Goal: Book appointment/travel/reservation

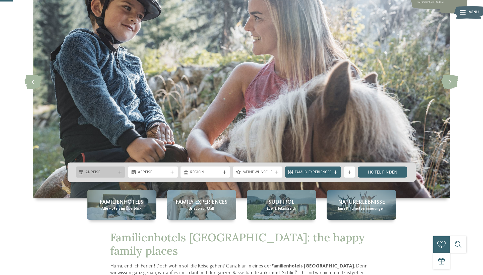
click at [99, 173] on span "Anreise" at bounding box center [100, 173] width 30 height 6
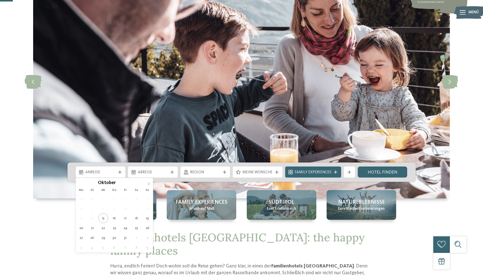
click at [148, 182] on span at bounding box center [148, 182] width 9 height 9
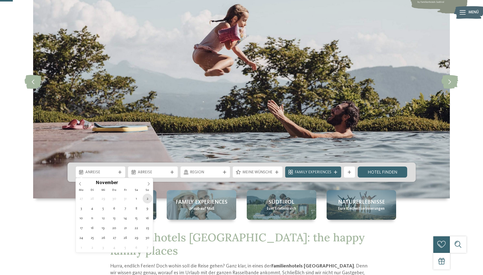
type div "02.11.2025"
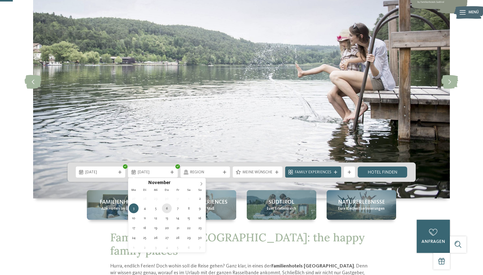
type div "[DATE]"
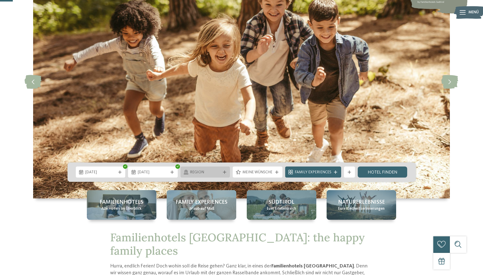
click at [197, 171] on span "Region" at bounding box center [205, 173] width 30 height 6
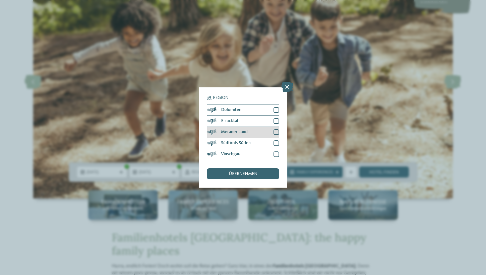
click at [276, 129] on div at bounding box center [276, 132] width 6 height 6
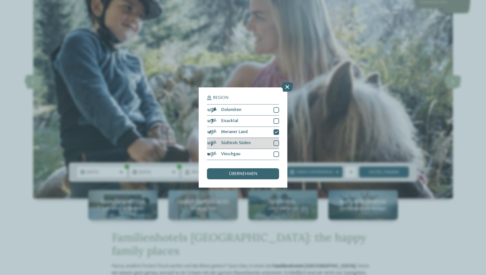
click at [278, 140] on div at bounding box center [276, 143] width 6 height 6
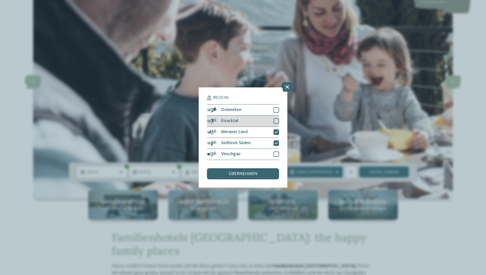
click at [274, 116] on div "Eisacktal" at bounding box center [243, 121] width 72 height 11
click at [275, 104] on div "Dolomiten" at bounding box center [243, 109] width 72 height 11
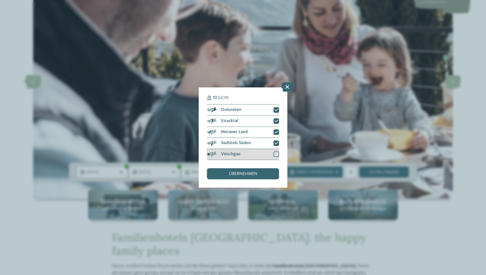
click at [275, 151] on div at bounding box center [276, 154] width 6 height 6
click at [263, 168] on div "übernehmen" at bounding box center [243, 173] width 72 height 11
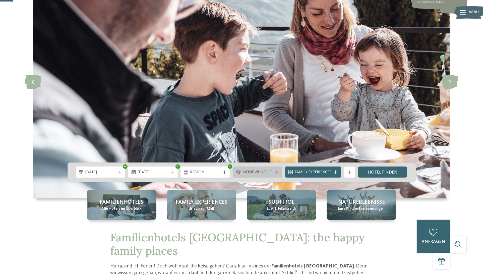
click at [261, 170] on span "Meine Wünsche" at bounding box center [258, 173] width 30 height 6
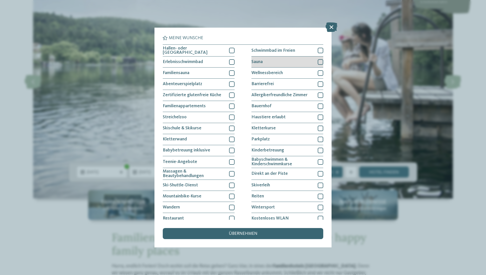
click at [318, 61] on div at bounding box center [321, 62] width 6 height 6
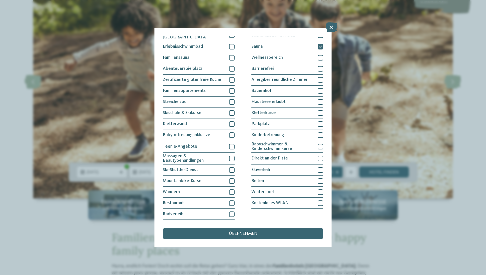
scroll to position [69, 0]
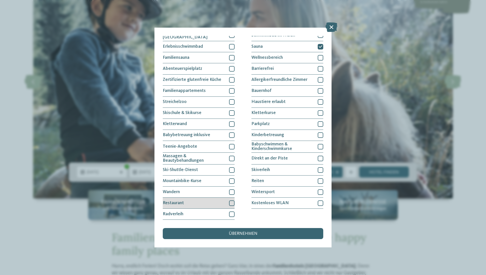
click at [231, 200] on div at bounding box center [232, 203] width 6 height 6
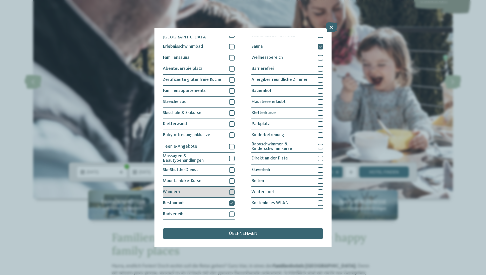
click at [232, 189] on div at bounding box center [232, 192] width 6 height 6
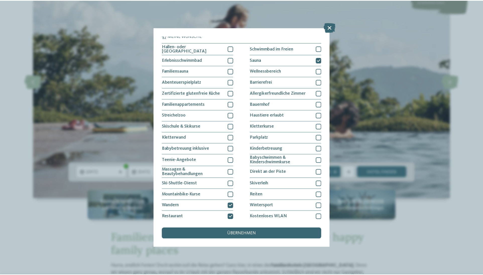
scroll to position [0, 0]
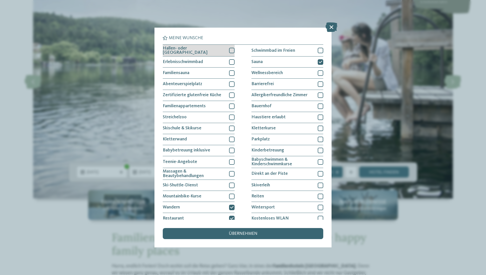
click at [231, 51] on div at bounding box center [232, 51] width 6 height 6
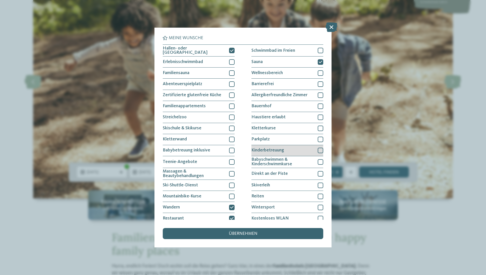
click at [318, 150] on div at bounding box center [321, 151] width 6 height 6
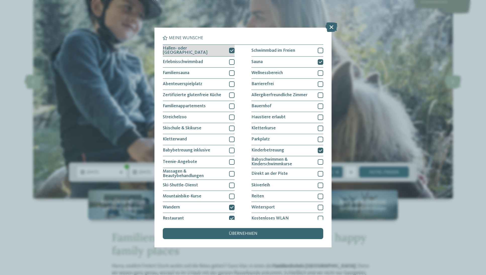
click at [231, 51] on icon at bounding box center [232, 50] width 4 height 3
click at [241, 232] on span "übernehmen" at bounding box center [243, 234] width 29 height 5
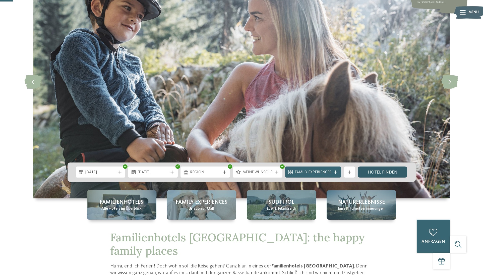
click at [383, 173] on link "Hotel finden" at bounding box center [383, 172] width 50 height 11
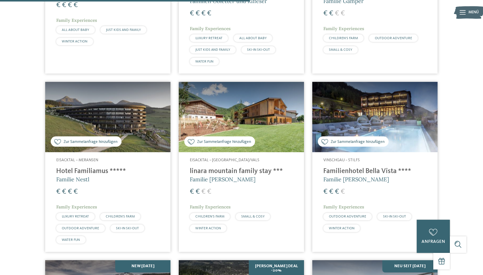
scroll to position [519, 0]
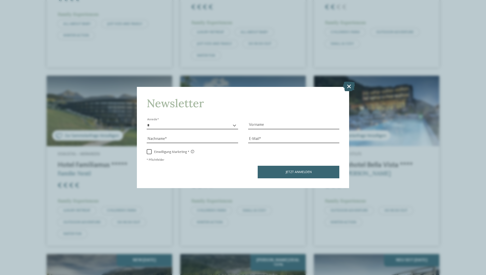
click at [346, 82] on icon at bounding box center [349, 87] width 12 height 10
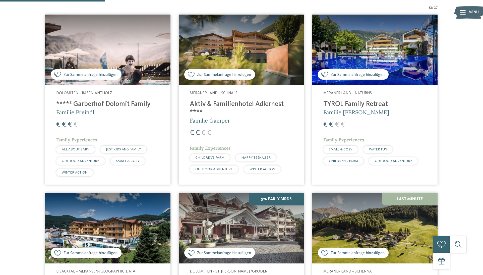
scroll to position [203, 0]
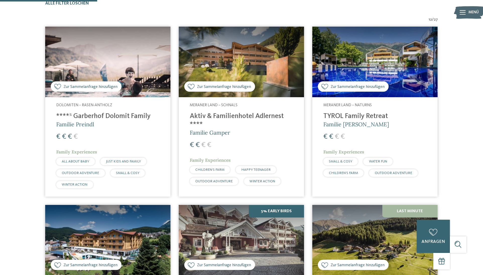
scroll to position [0, 0]
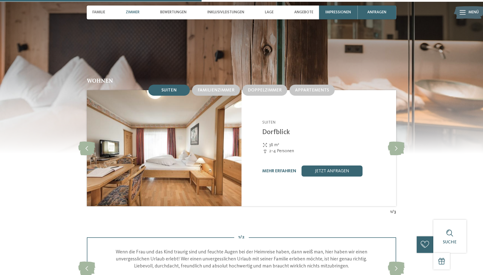
scroll to position [534, 0]
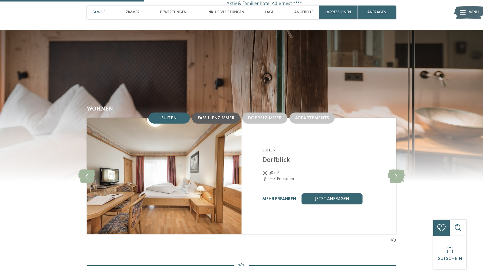
click at [233, 116] on span "Familienzimmer" at bounding box center [216, 118] width 37 height 4
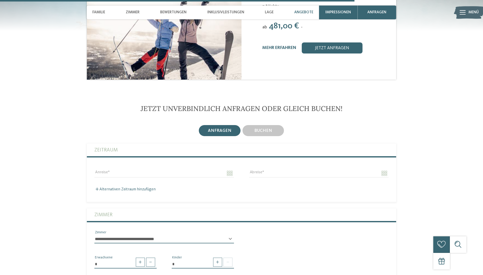
scroll to position [1423, 0]
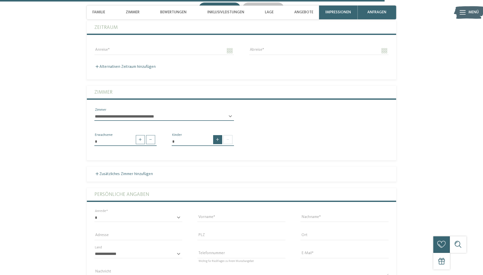
click at [219, 135] on span at bounding box center [217, 139] width 9 height 9
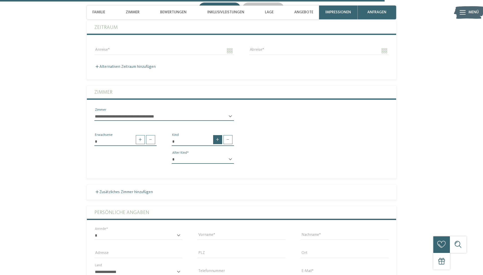
click at [219, 135] on span at bounding box center [217, 139] width 9 height 9
type input "*"
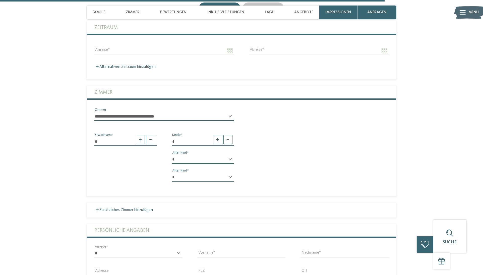
click at [230, 155] on div "* * * * * * * * * * * ** ** ** ** ** ** ** ** Alter Kind" at bounding box center [203, 161] width 62 height 13
select select "*"
click at [230, 173] on div "* * * * * * * * * * * ** ** ** ** ** ** ** ** Alter Kind" at bounding box center [203, 179] width 62 height 13
select select "*"
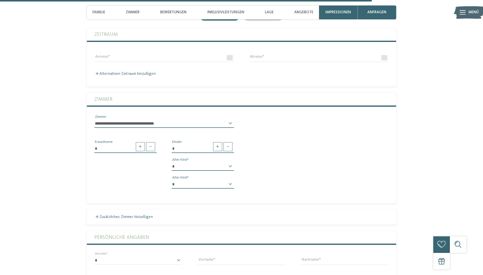
scroll to position [1350, 0]
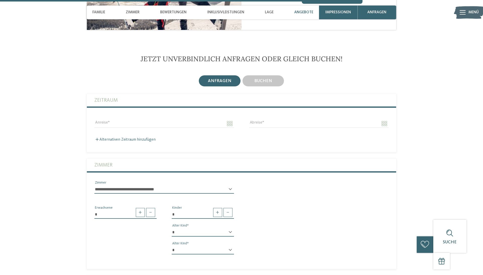
select select "*****"
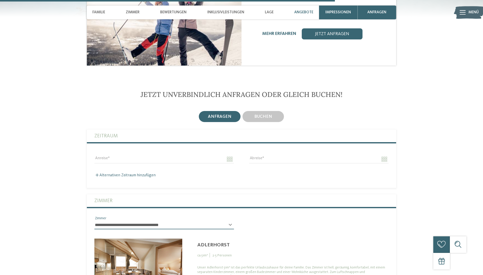
scroll to position [1436, 0]
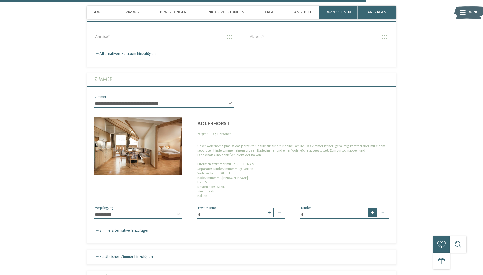
click at [372, 208] on span at bounding box center [372, 212] width 9 height 9
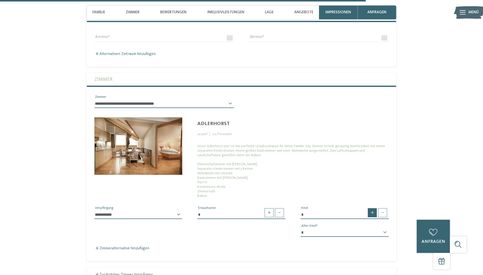
click at [372, 208] on span at bounding box center [372, 212] width 9 height 9
type input "*"
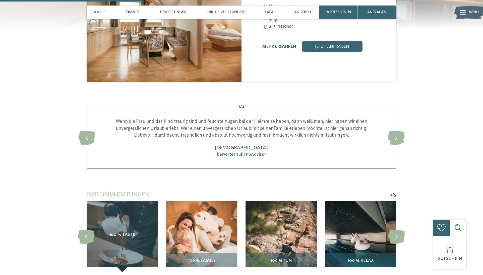
scroll to position [544, 0]
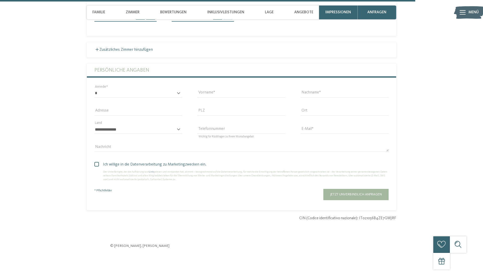
scroll to position [1736, 0]
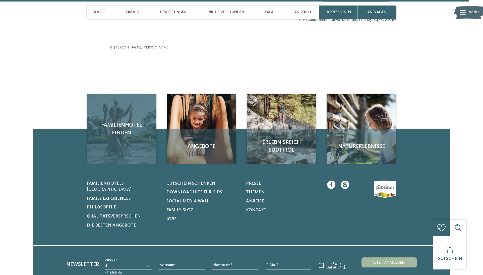
click at [112, 94] on div "Familienhotel finden" at bounding box center [122, 129] width 70 height 70
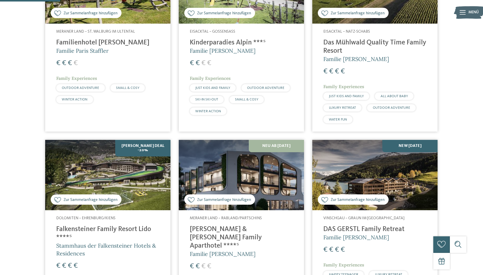
scroll to position [296, 0]
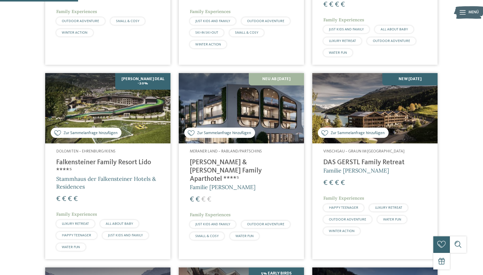
click at [211, 160] on h4 "[PERSON_NAME] & [PERSON_NAME] Family Aparthotel ****ˢ" at bounding box center [241, 170] width 103 height 25
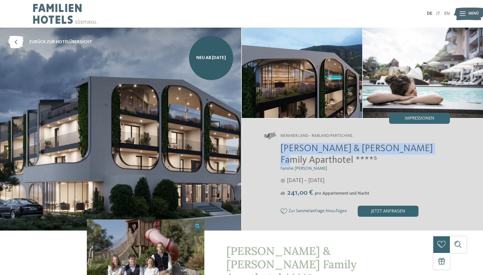
drag, startPoint x: 279, startPoint y: 146, endPoint x: 408, endPoint y: 146, distance: 129.1
click at [408, 146] on div "Heidi & Edith Family Aparthotel ****ˢ Familie Klotzner 12.04. – 09.11.2025 ab" at bounding box center [357, 180] width 186 height 74
copy span "Heidi & Edith Family Aparthotel"
click at [64, 8] on img at bounding box center [65, 14] width 64 height 28
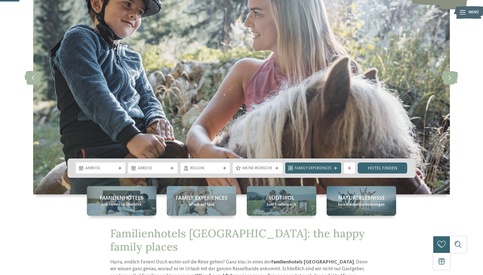
scroll to position [95, 0]
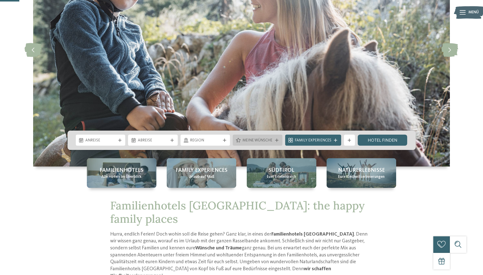
click at [264, 142] on span "Meine Wünsche" at bounding box center [258, 141] width 30 height 6
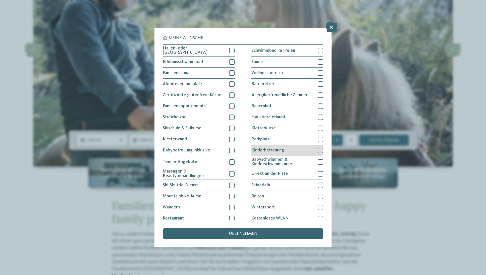
click at [318, 150] on div at bounding box center [321, 151] width 6 height 6
click at [292, 228] on div "übernehmen" at bounding box center [243, 233] width 160 height 11
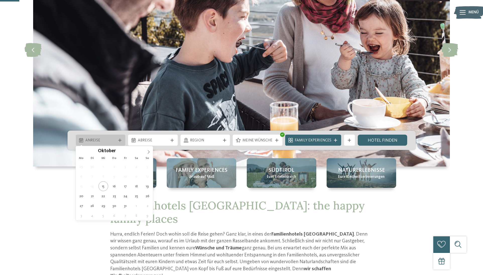
click at [95, 139] on span "Anreise" at bounding box center [100, 141] width 30 height 6
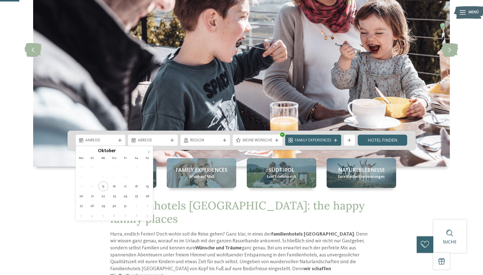
click at [149, 151] on icon at bounding box center [149, 152] width 4 height 4
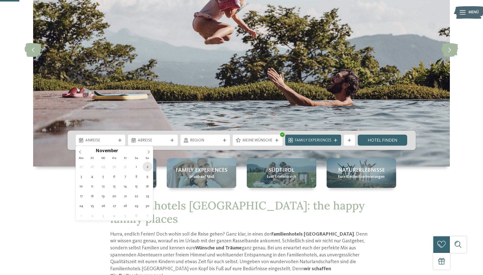
type div "[DATE]"
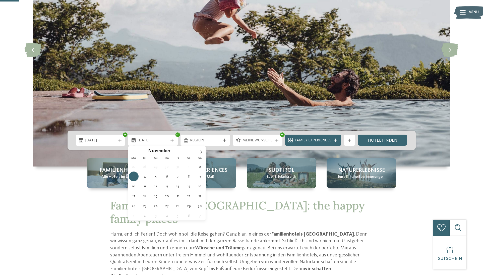
type div "[DATE]"
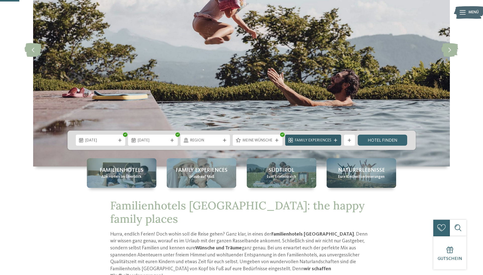
click at [330, 139] on span "Family Experiences" at bounding box center [313, 141] width 37 height 6
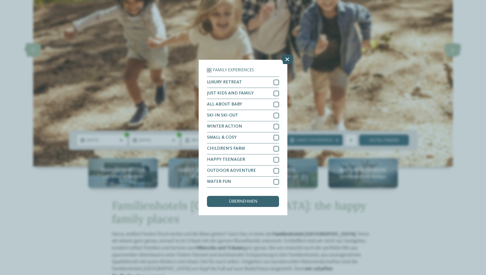
click at [285, 55] on icon at bounding box center [287, 60] width 12 height 10
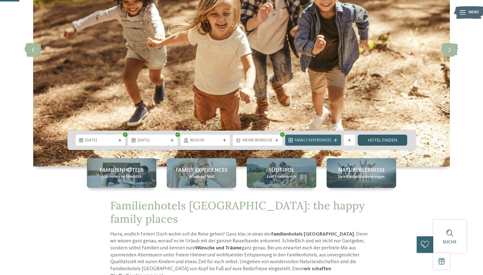
click at [380, 140] on link "Hotel finden" at bounding box center [383, 140] width 50 height 11
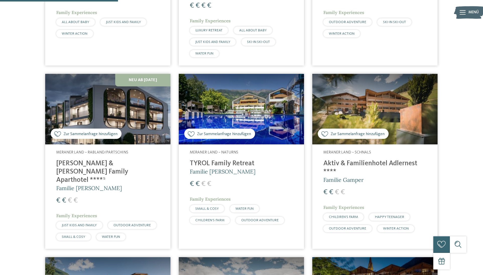
scroll to position [325, 0]
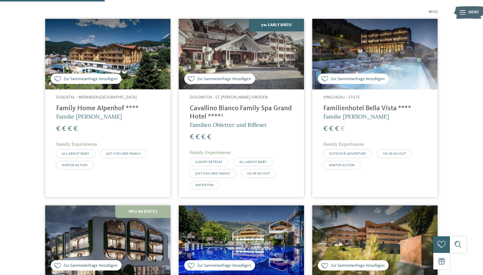
scroll to position [169, 0]
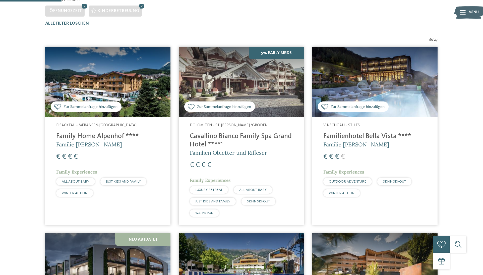
click at [376, 136] on h4 "Familienhotel Bella Vista ****" at bounding box center [374, 136] width 103 height 8
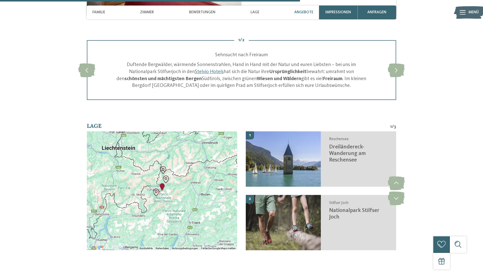
scroll to position [698, 0]
